Goal: Download file/media

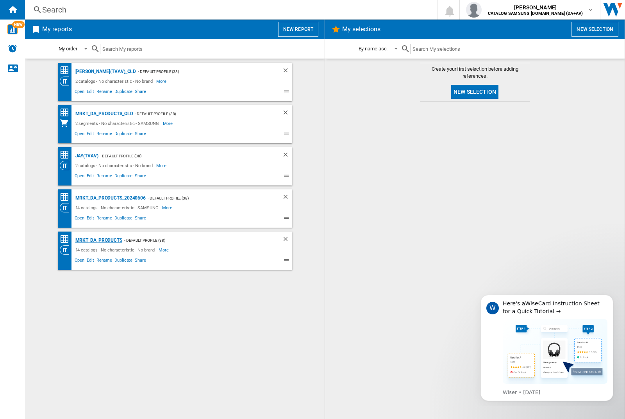
click at [98, 240] on div "MRKT_DA_PRODUCTS" at bounding box center [97, 241] width 49 height 10
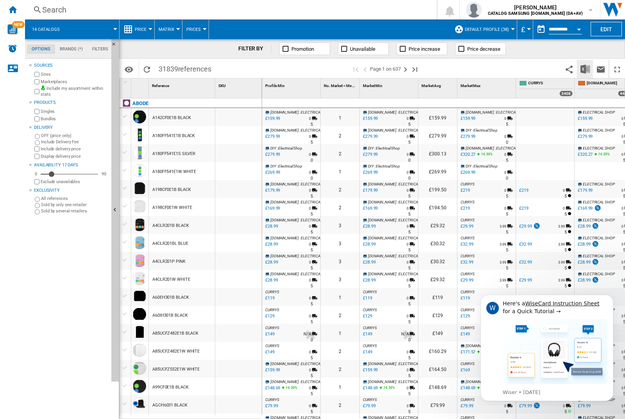
click at [585, 68] on img "Download in Excel" at bounding box center [585, 68] width 9 height 9
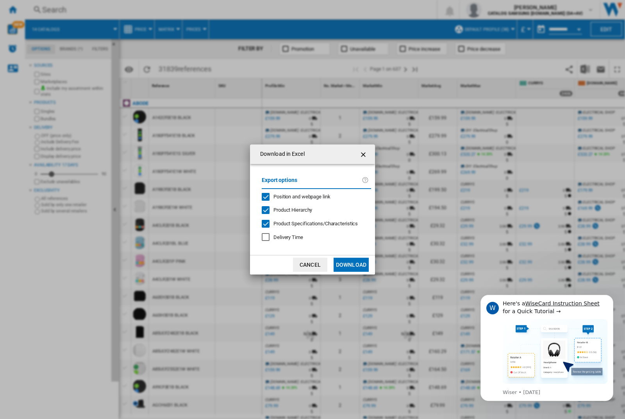
click at [297, 197] on span "Position and webpage link" at bounding box center [302, 197] width 57 height 6
click at [351, 265] on button "Download" at bounding box center [351, 265] width 35 height 14
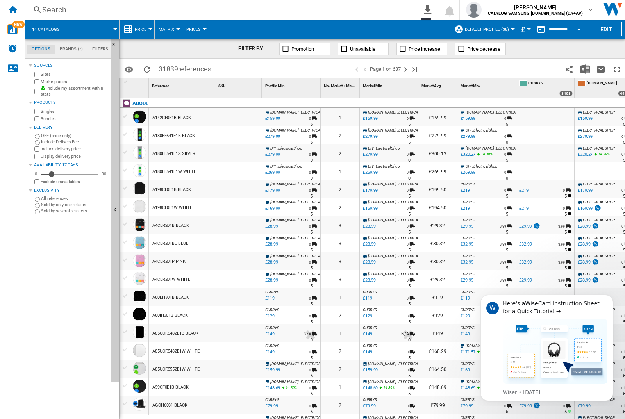
click at [243, 134] on div at bounding box center [238, 135] width 46 height 18
